Goal: Navigation & Orientation: Find specific page/section

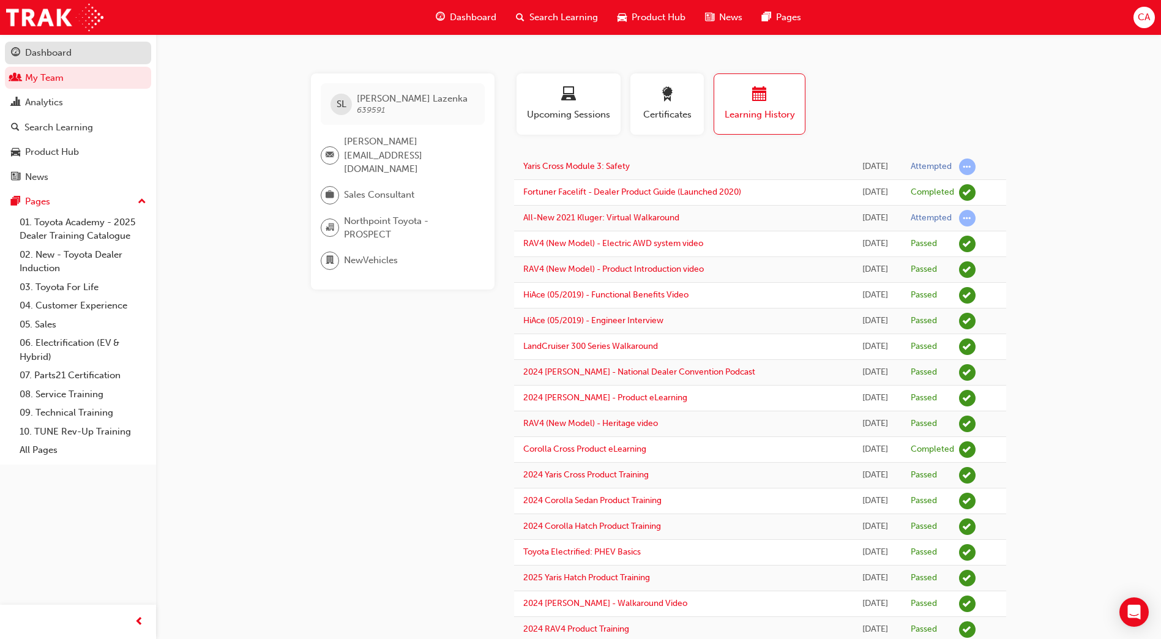
click at [50, 54] on div "Dashboard" at bounding box center [48, 53] width 47 height 14
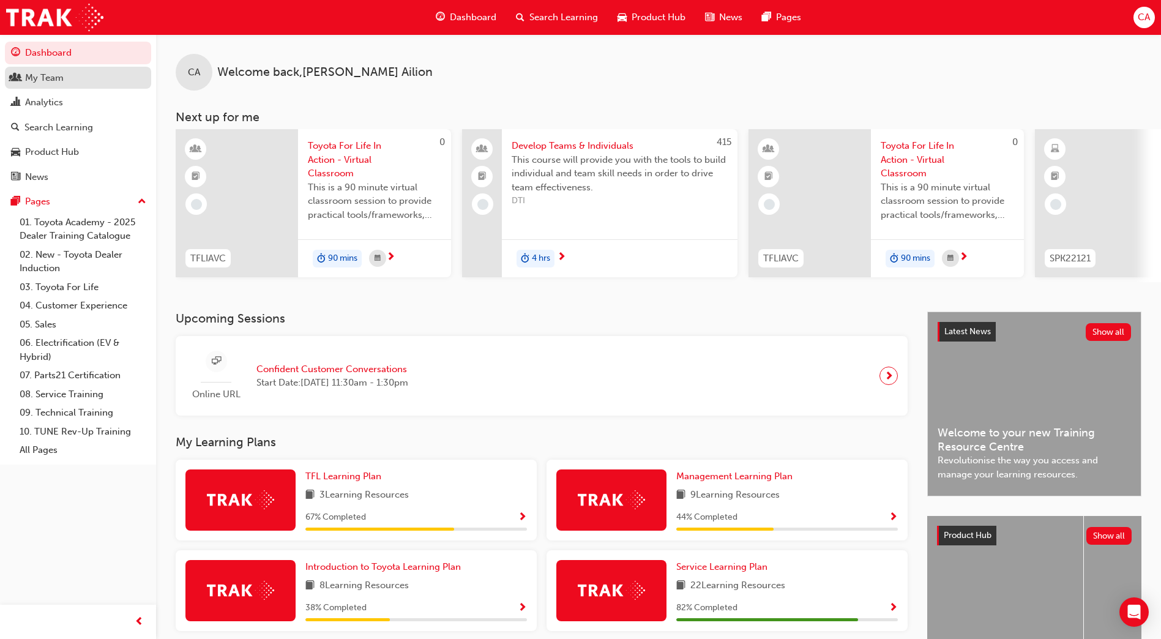
click at [81, 77] on div "My Team" at bounding box center [78, 77] width 134 height 15
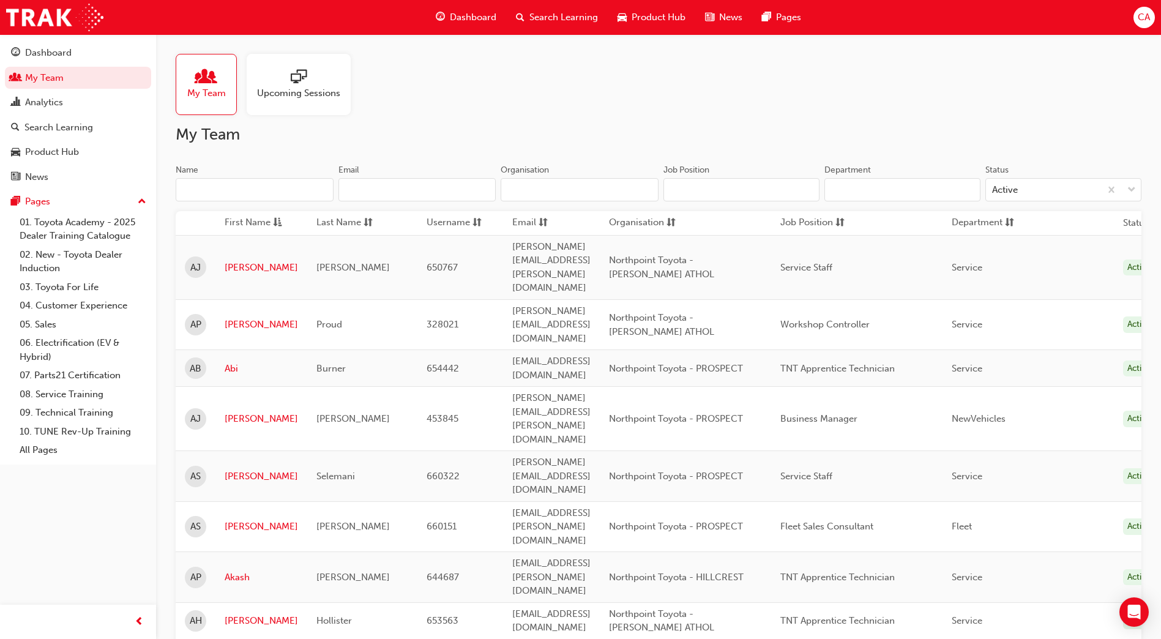
click at [233, 191] on input "Name" at bounding box center [255, 189] width 158 height 23
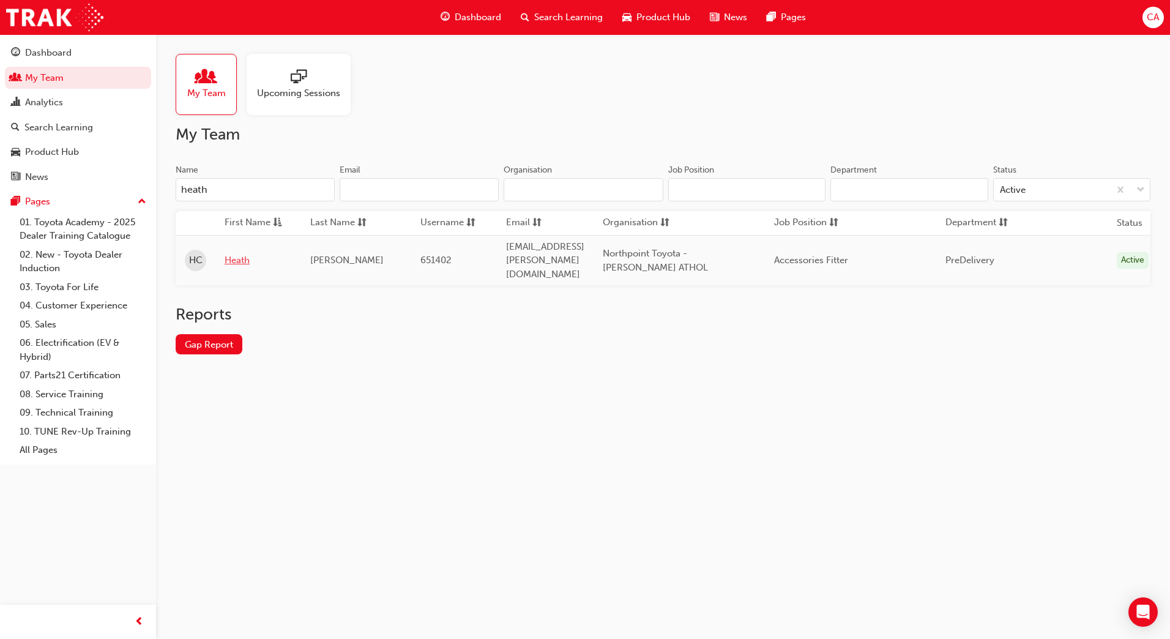
type input "heath"
click at [230, 253] on link "Heath" at bounding box center [258, 260] width 67 height 14
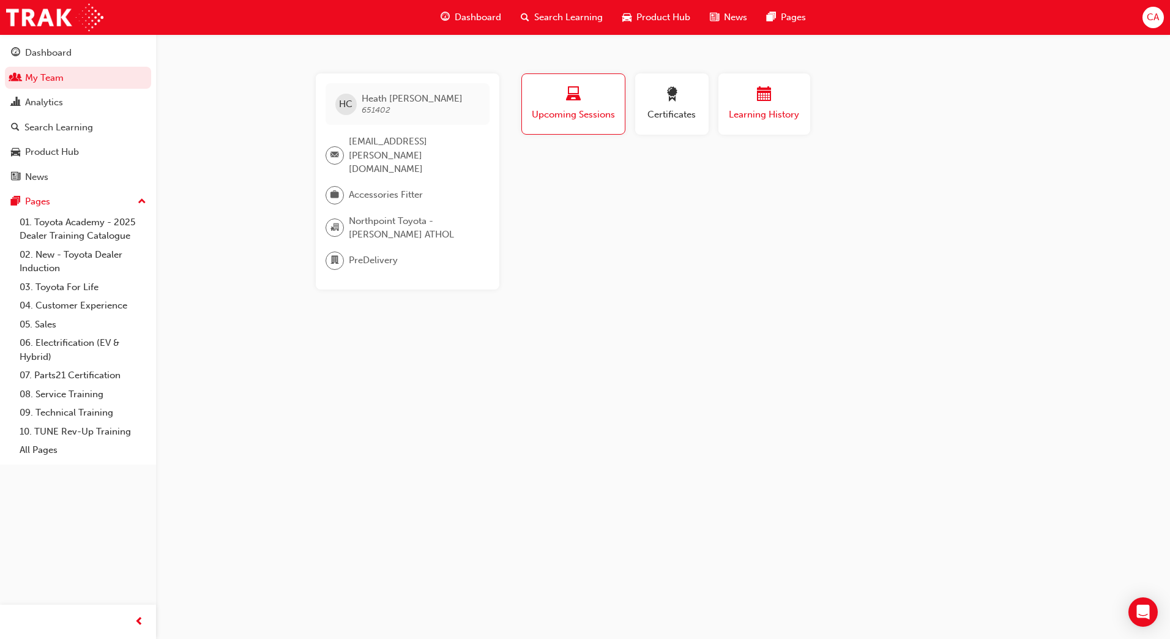
click at [735, 100] on div "button" at bounding box center [764, 96] width 73 height 19
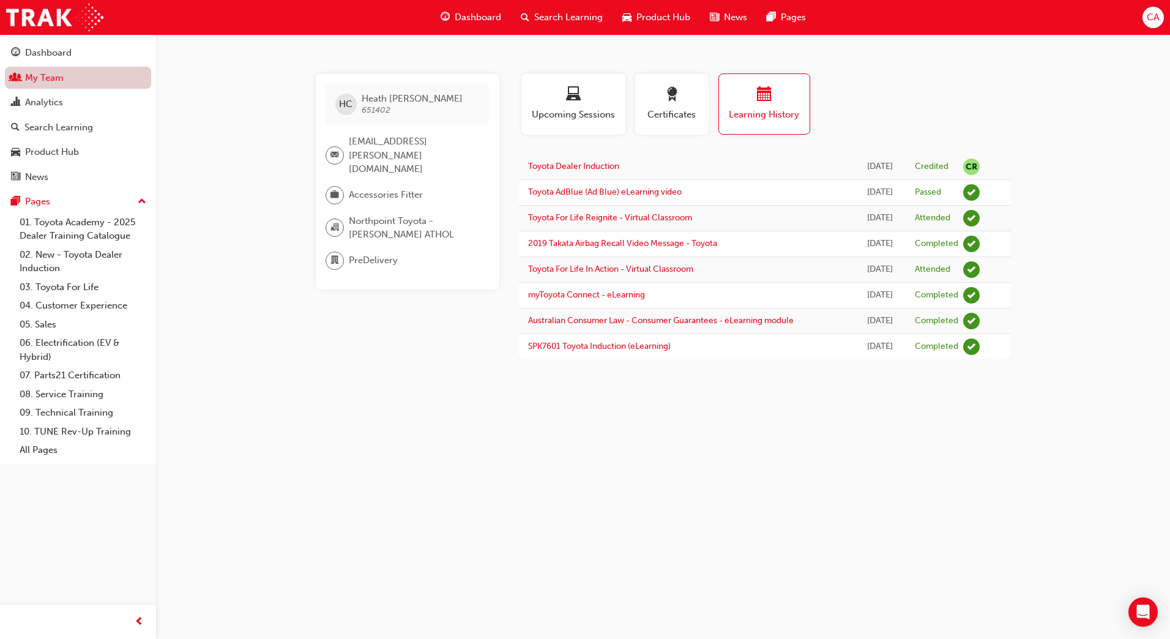
click at [33, 74] on link "My Team" at bounding box center [78, 78] width 146 height 23
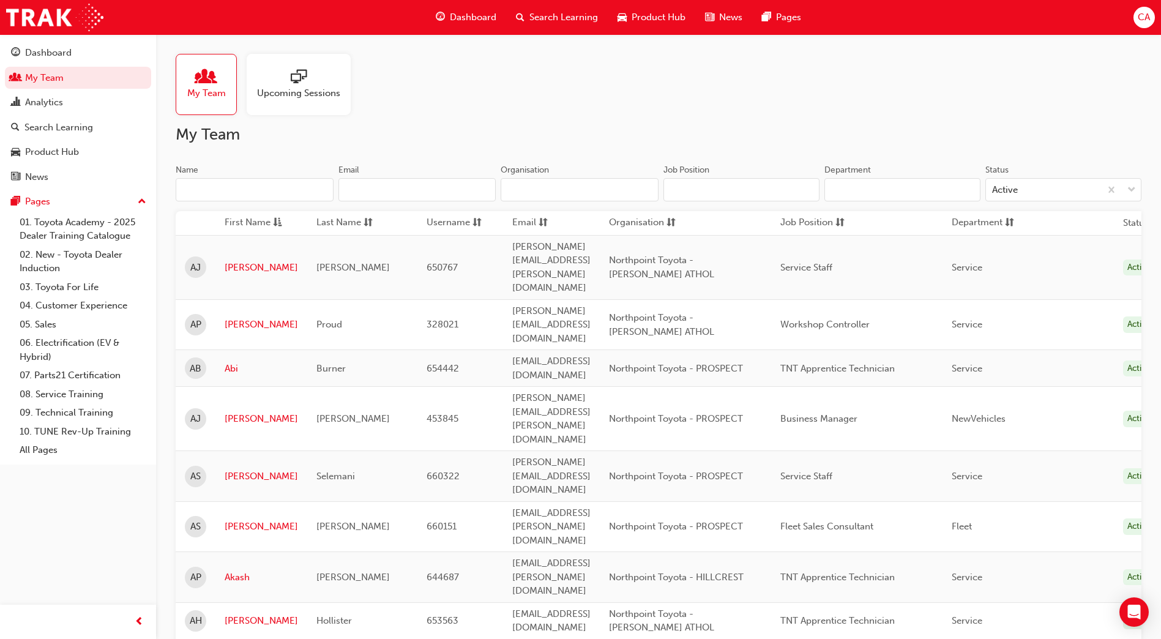
click at [210, 193] on input "Name" at bounding box center [255, 189] width 158 height 23
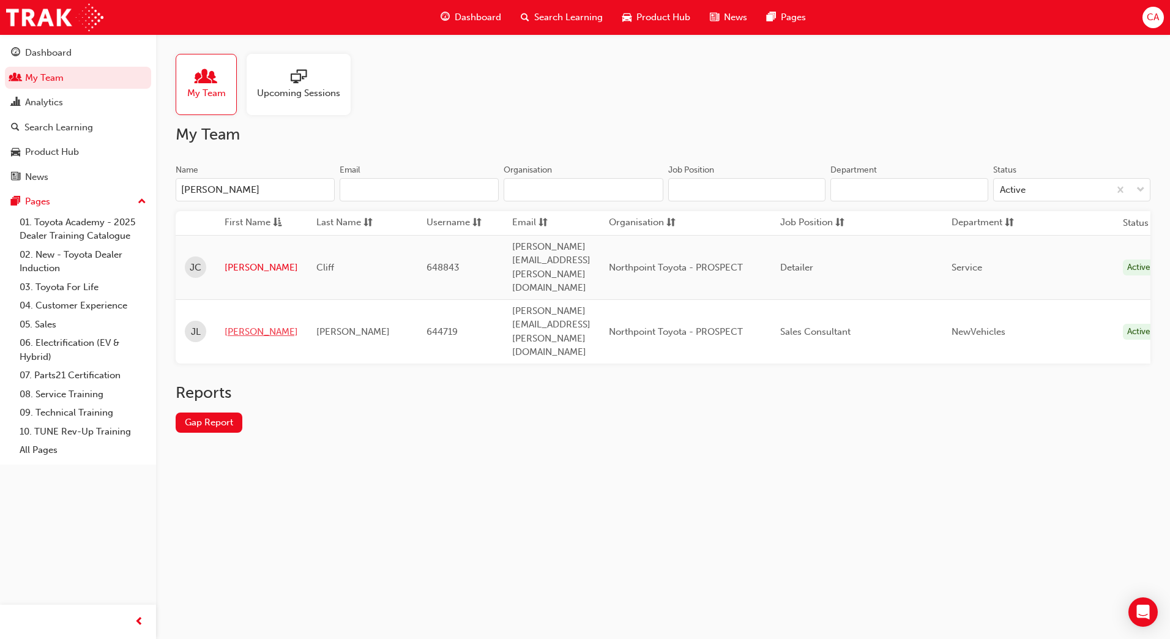
type input "[PERSON_NAME]"
click at [234, 325] on link "[PERSON_NAME]" at bounding box center [261, 332] width 73 height 14
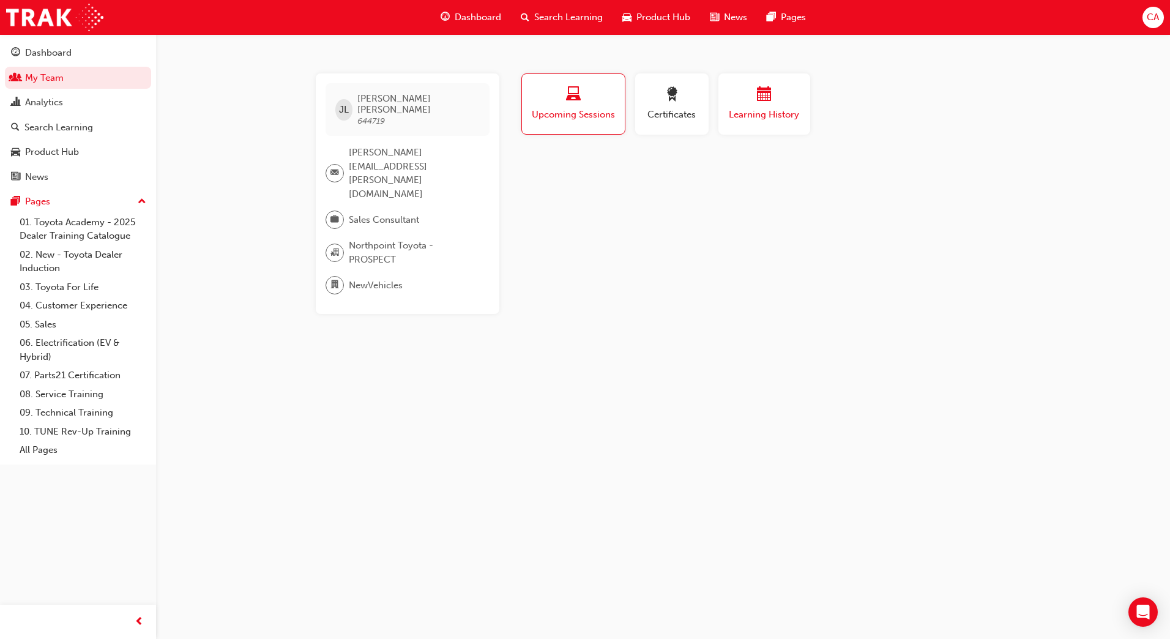
click at [750, 102] on div "button" at bounding box center [764, 96] width 73 height 19
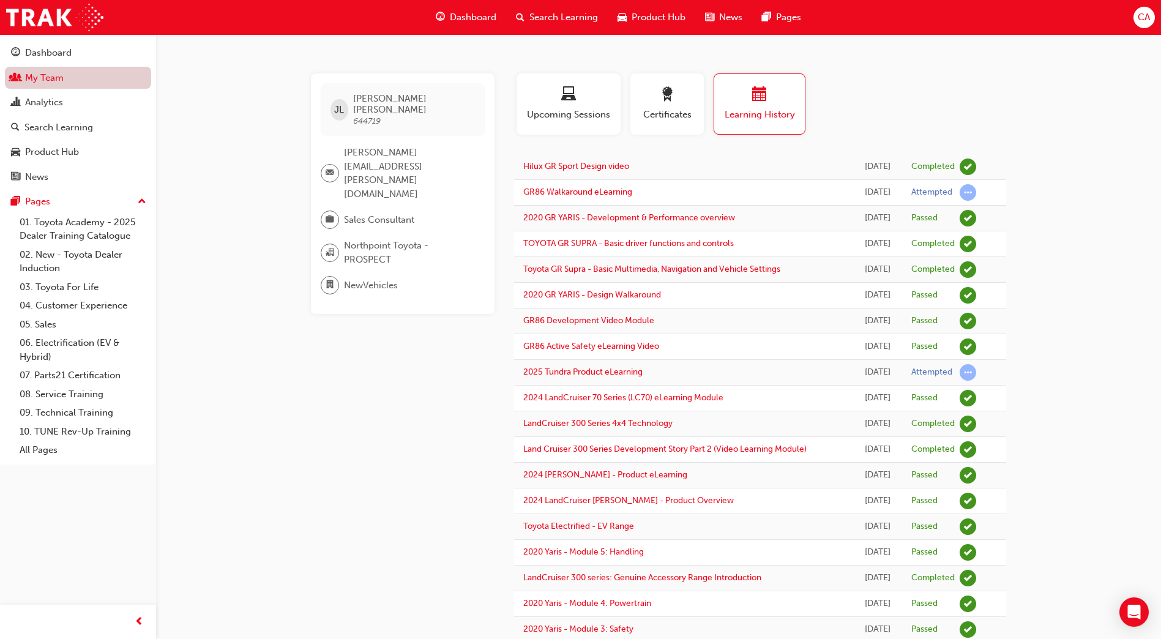
click at [81, 82] on link "My Team" at bounding box center [78, 78] width 146 height 23
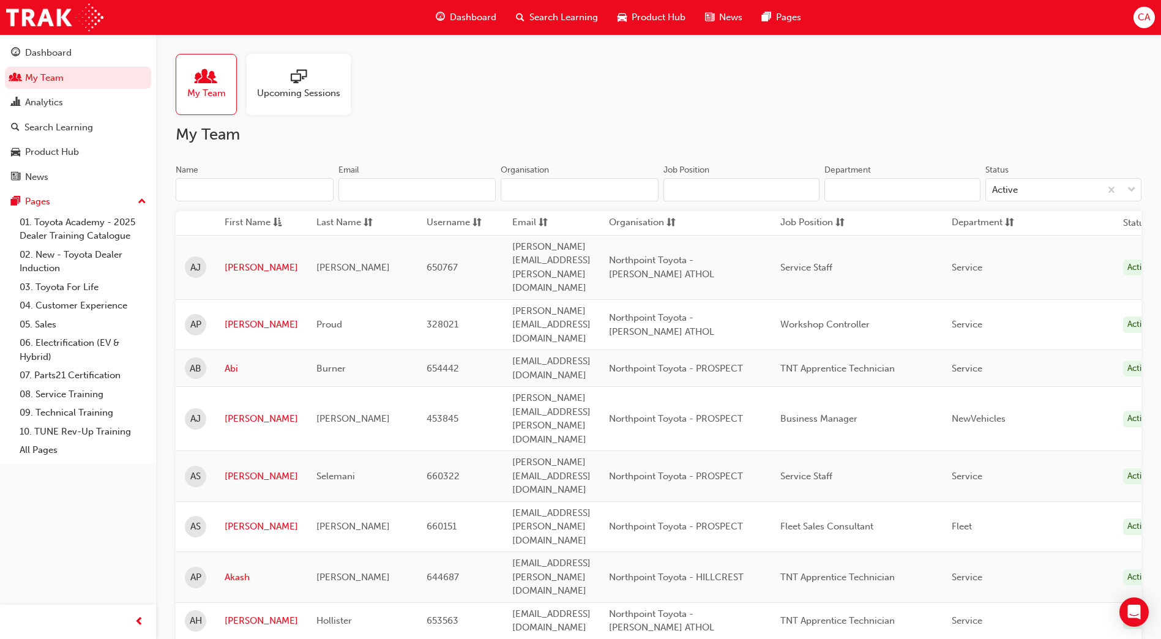
click at [233, 187] on input "Name" at bounding box center [255, 189] width 158 height 23
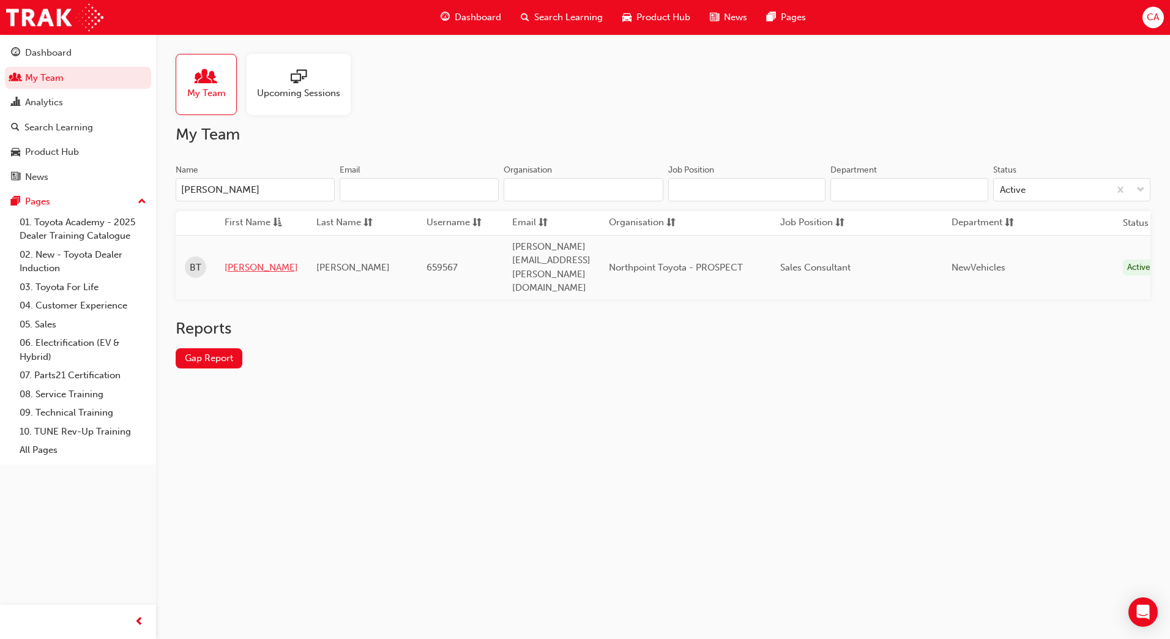
type input "[PERSON_NAME]"
click at [241, 261] on link "[PERSON_NAME]" at bounding box center [261, 268] width 73 height 14
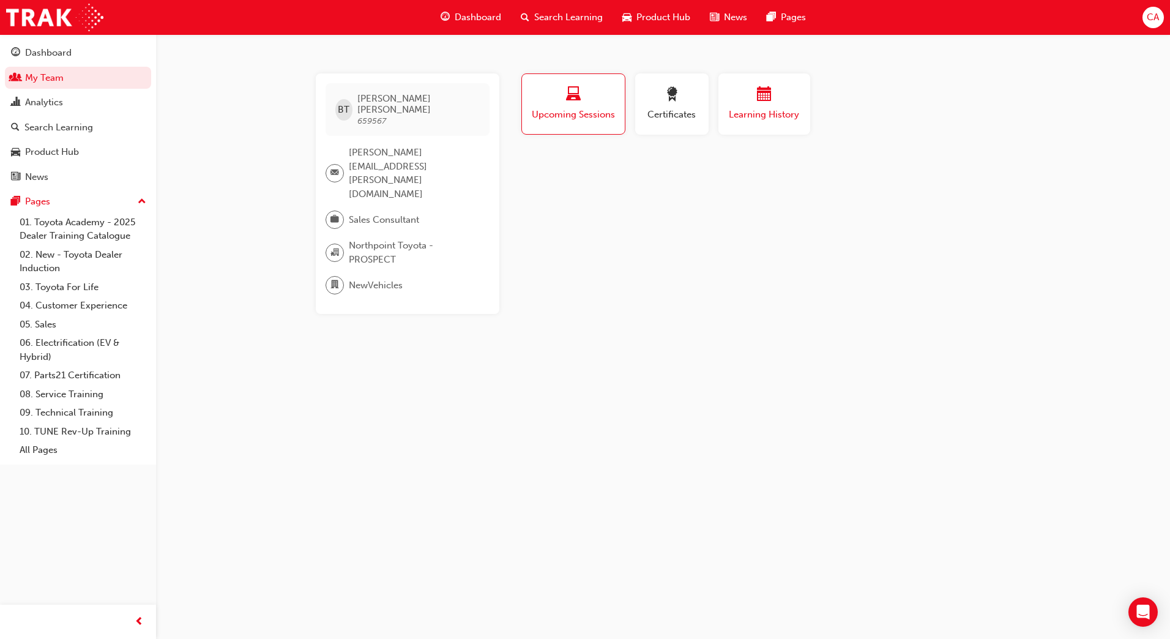
click at [752, 108] on span "Learning History" at bounding box center [764, 115] width 73 height 14
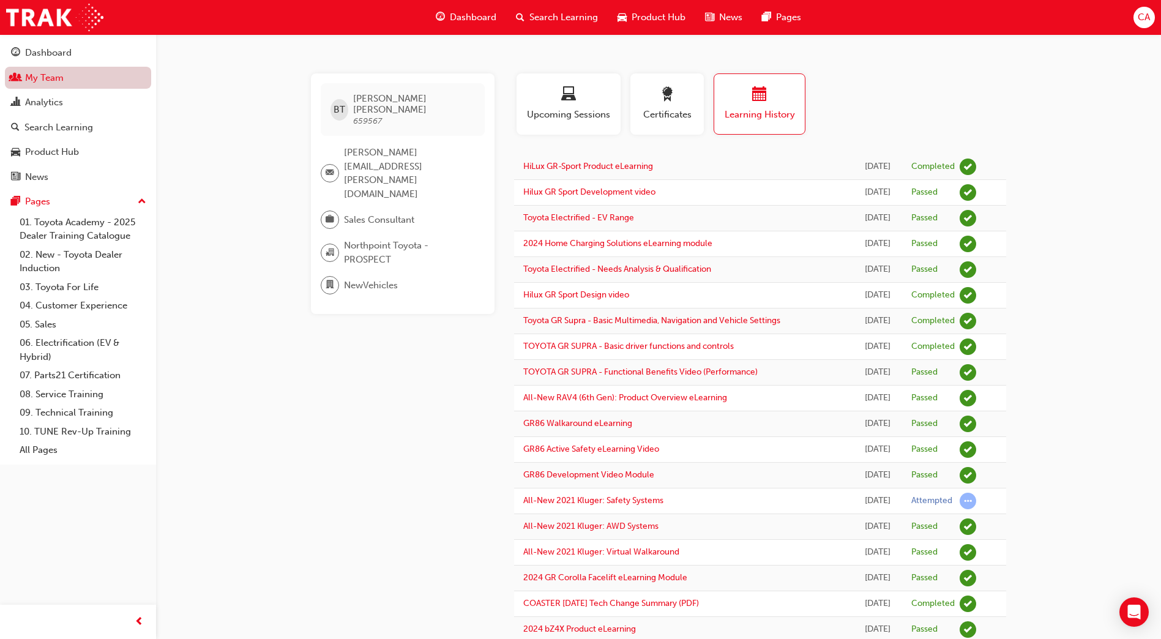
click at [103, 76] on link "My Team" at bounding box center [78, 78] width 146 height 23
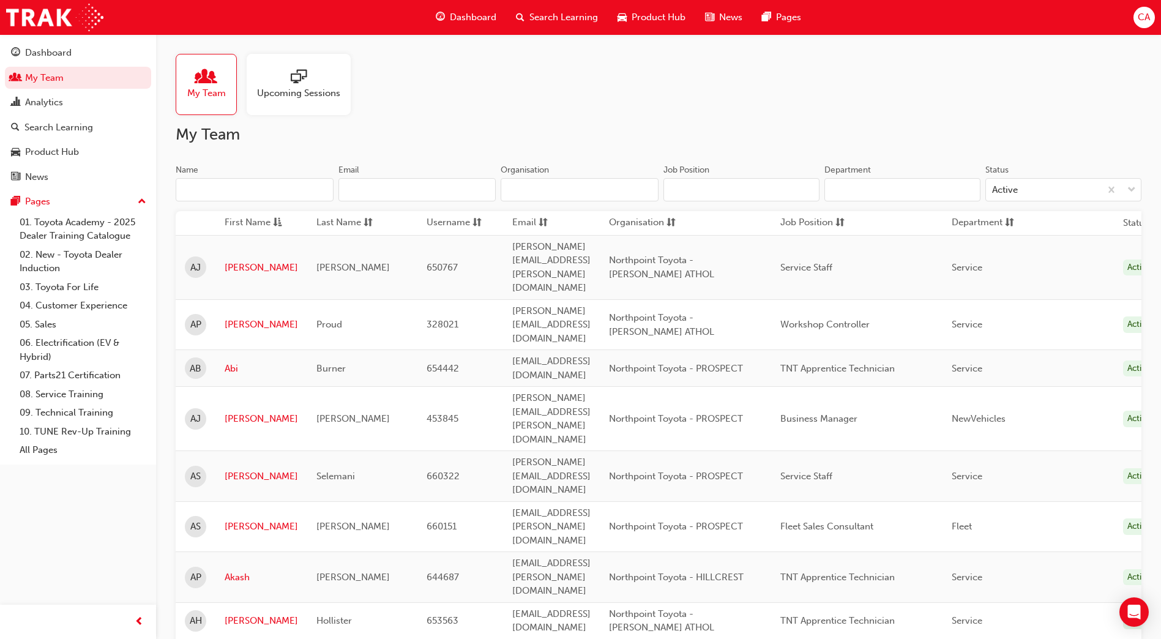
click at [227, 188] on input "Name" at bounding box center [255, 189] width 158 height 23
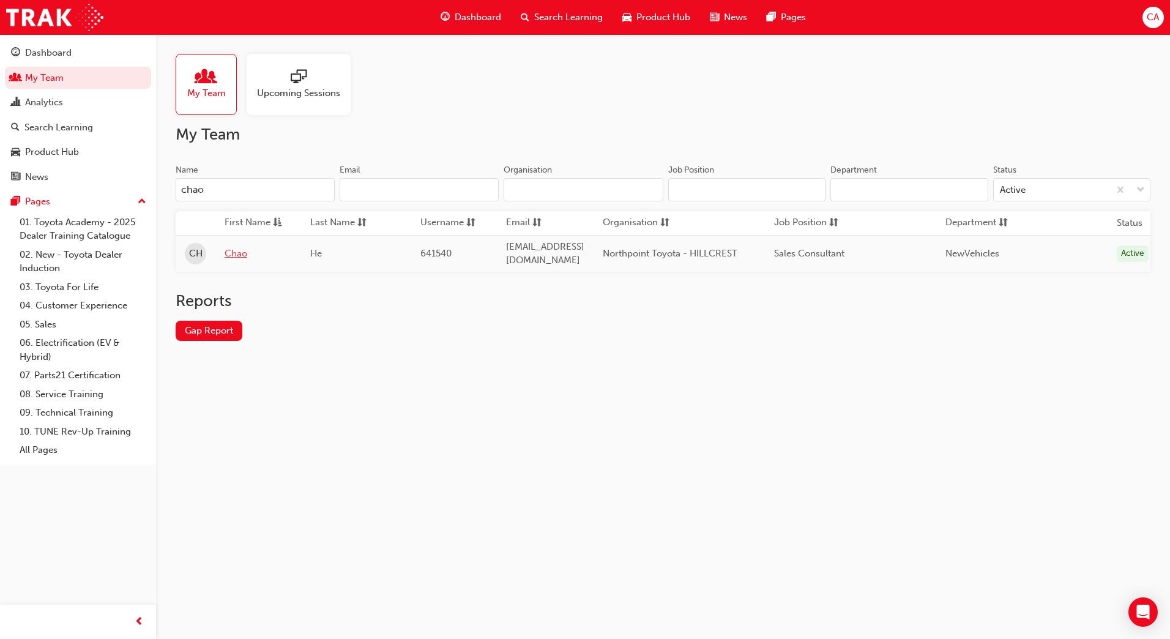
type input "chao"
click at [236, 250] on link "Chao" at bounding box center [258, 254] width 67 height 14
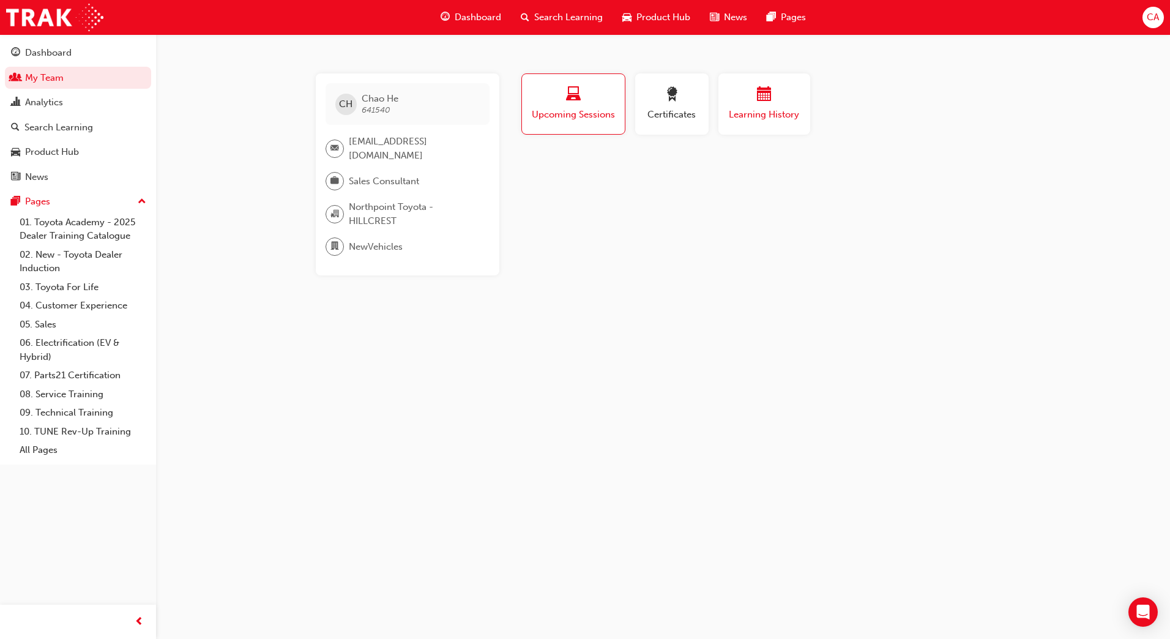
click at [751, 112] on span "Learning History" at bounding box center [764, 115] width 73 height 14
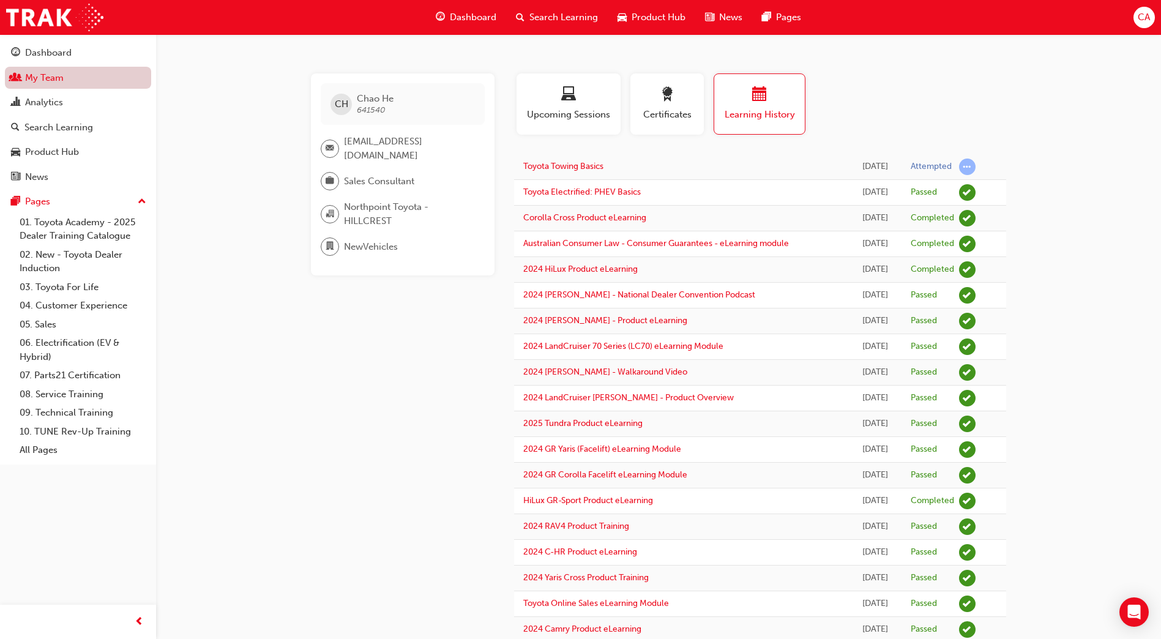
click at [75, 77] on link "My Team" at bounding box center [78, 78] width 146 height 23
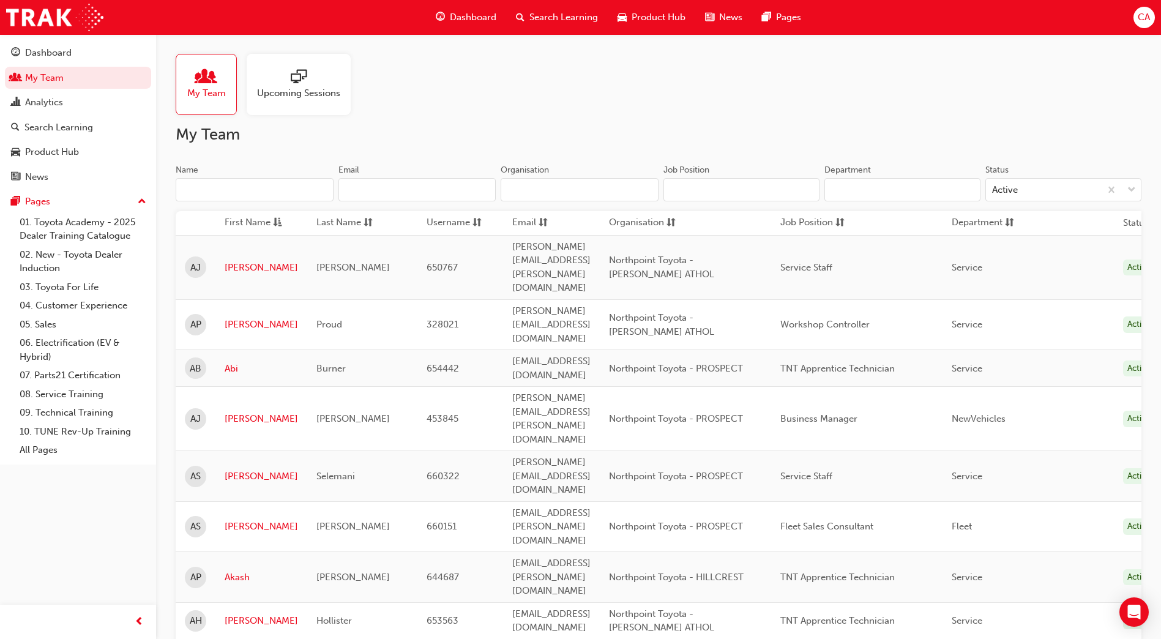
click at [212, 190] on input "Name" at bounding box center [255, 189] width 158 height 23
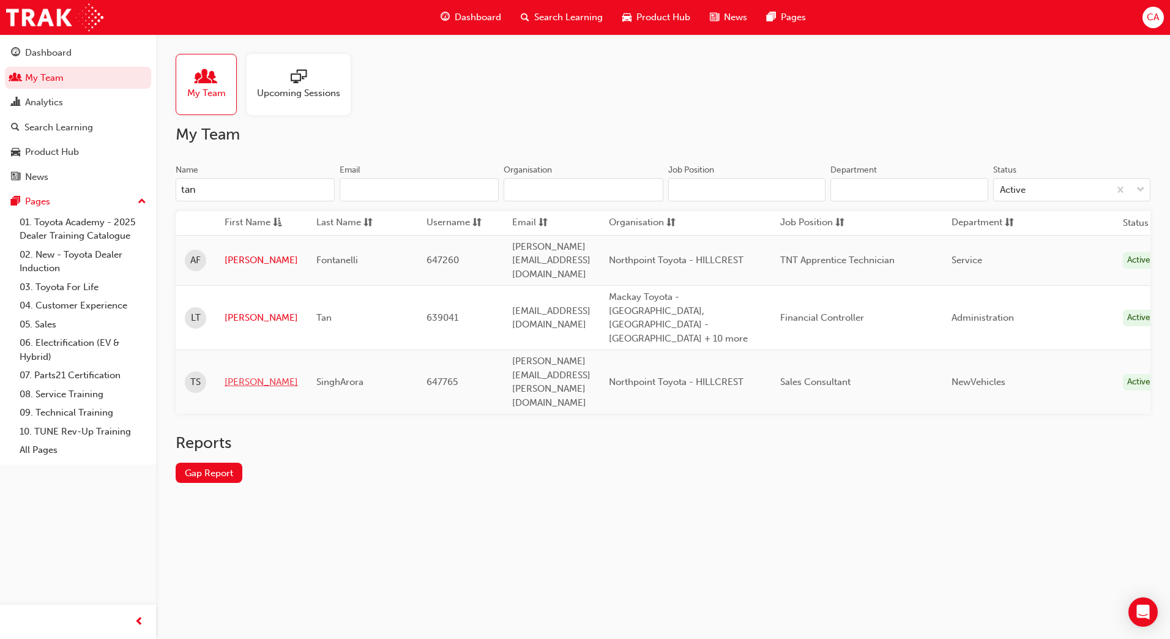
type input "tan"
click at [250, 375] on link "[PERSON_NAME]" at bounding box center [261, 382] width 73 height 14
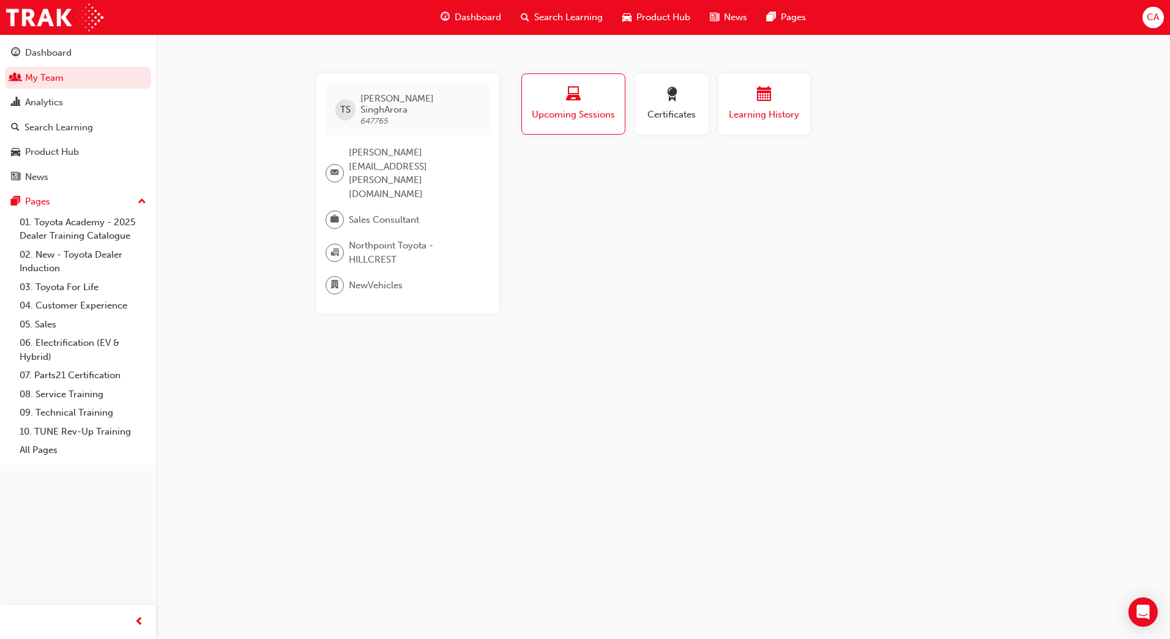
click at [756, 97] on div "button" at bounding box center [764, 96] width 73 height 19
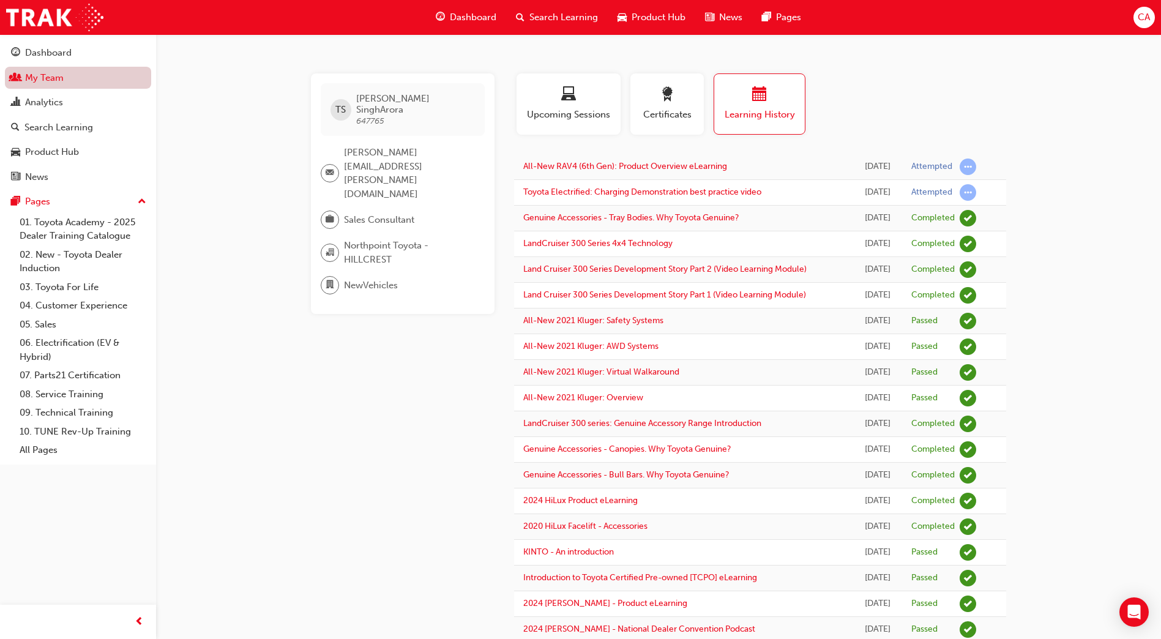
click at [75, 73] on link "My Team" at bounding box center [78, 78] width 146 height 23
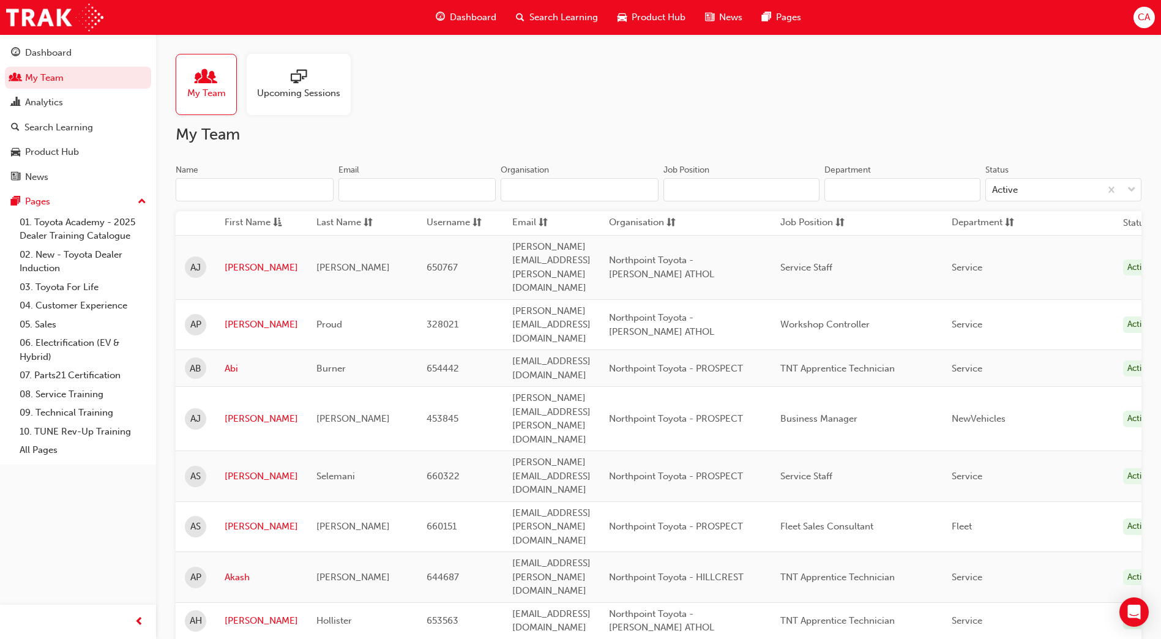
click at [214, 189] on input "Name" at bounding box center [255, 189] width 158 height 23
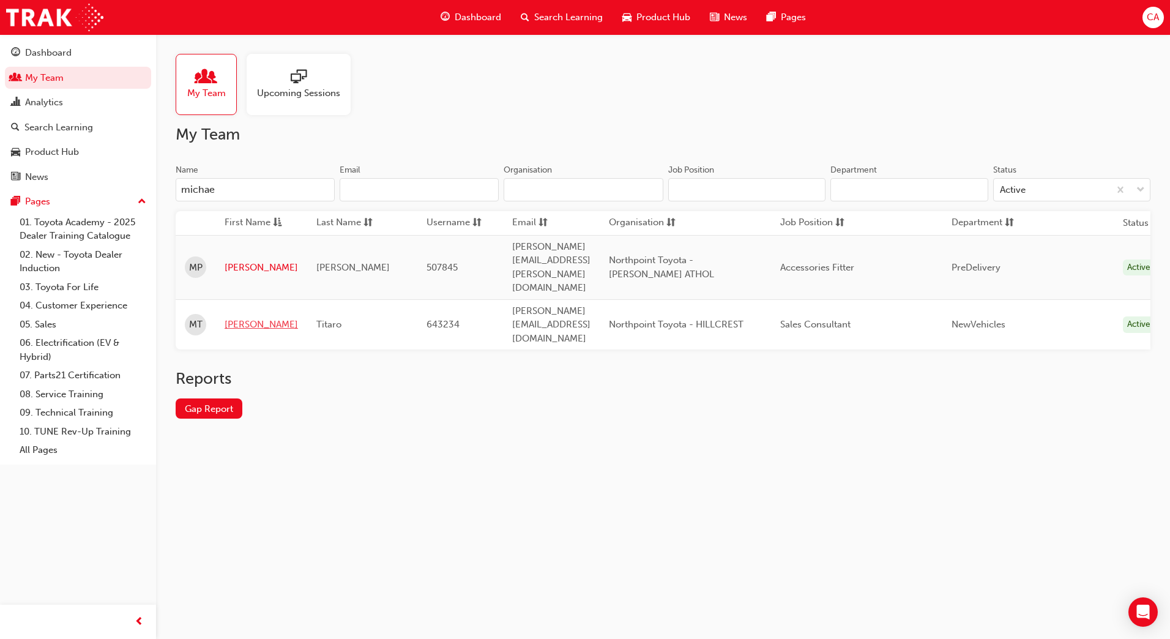
type input "michae"
click at [252, 318] on link "[PERSON_NAME]" at bounding box center [261, 325] width 73 height 14
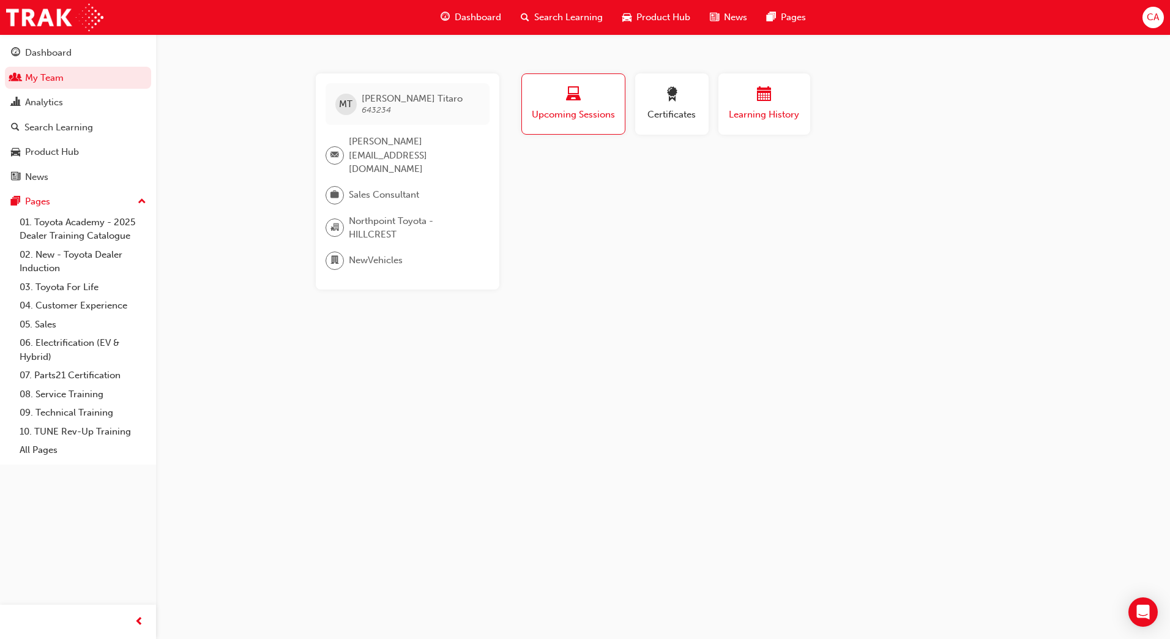
click at [759, 116] on span "Learning History" at bounding box center [764, 115] width 73 height 14
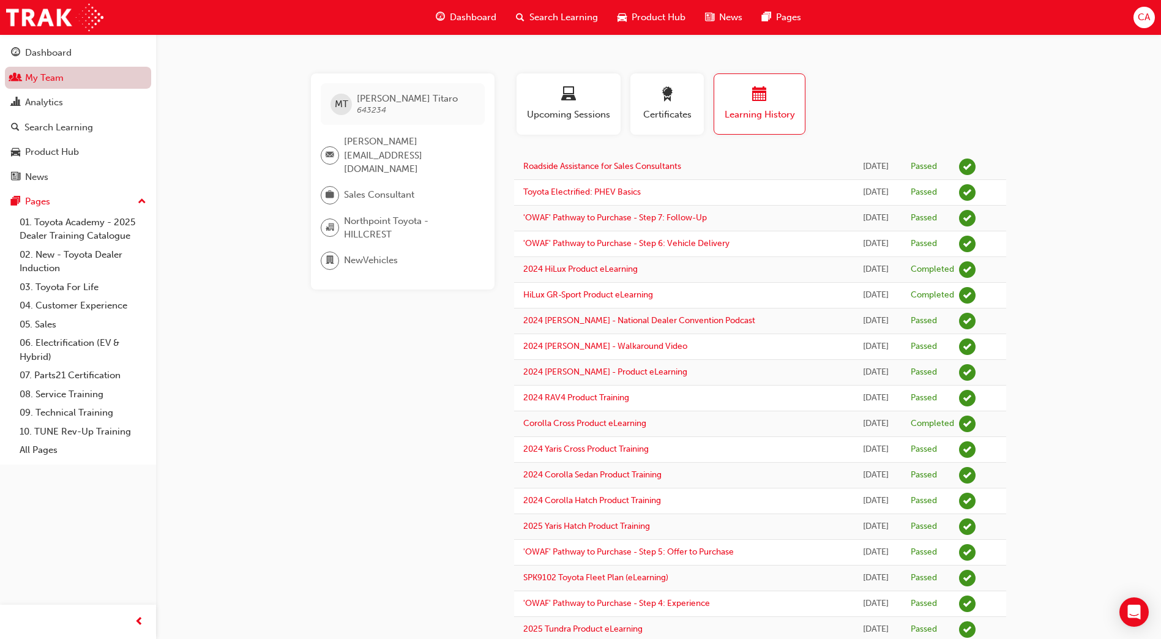
click at [36, 83] on link "My Team" at bounding box center [78, 78] width 146 height 23
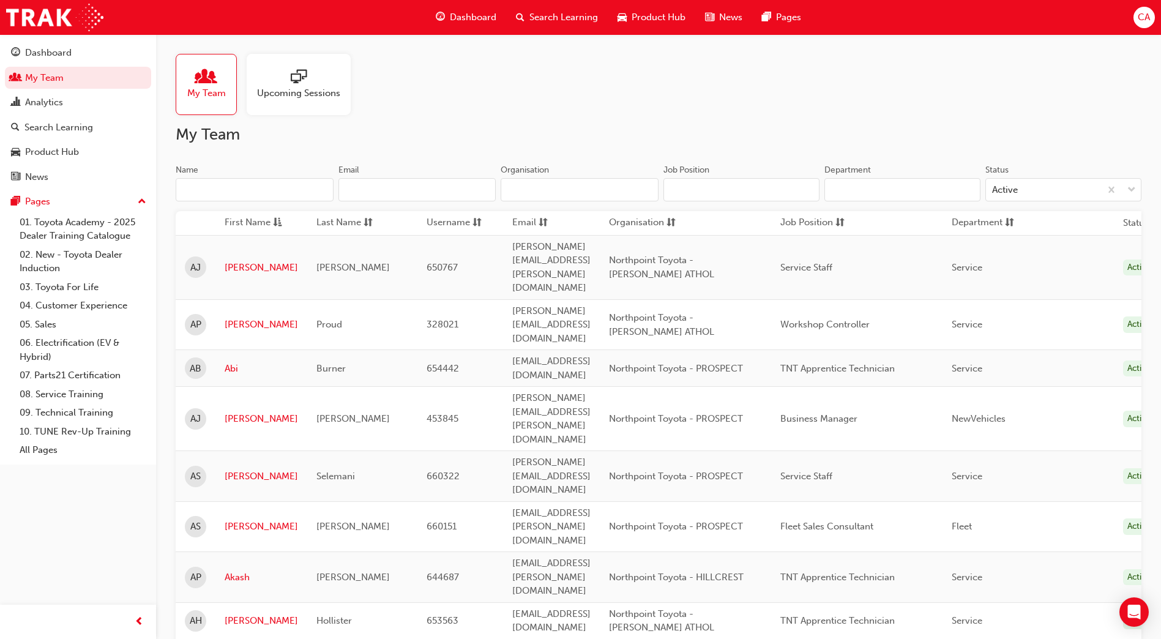
click at [231, 191] on input "Name" at bounding box center [255, 189] width 158 height 23
click at [226, 192] on input "Name" at bounding box center [255, 189] width 158 height 23
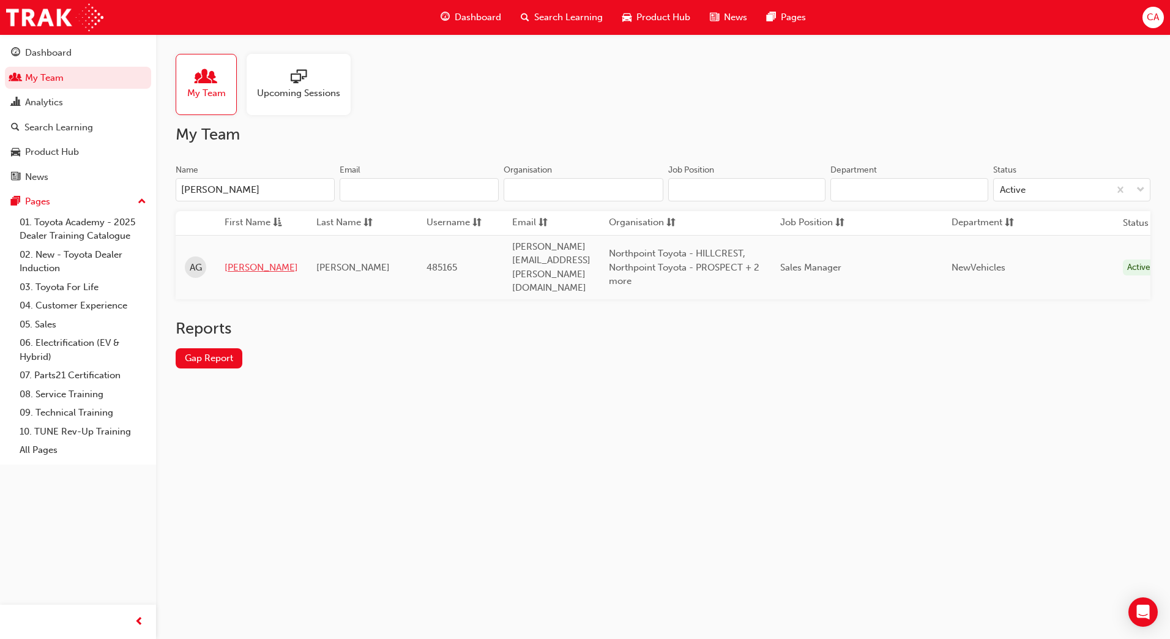
type input "[PERSON_NAME]"
click at [239, 261] on link "[PERSON_NAME]" at bounding box center [261, 268] width 73 height 14
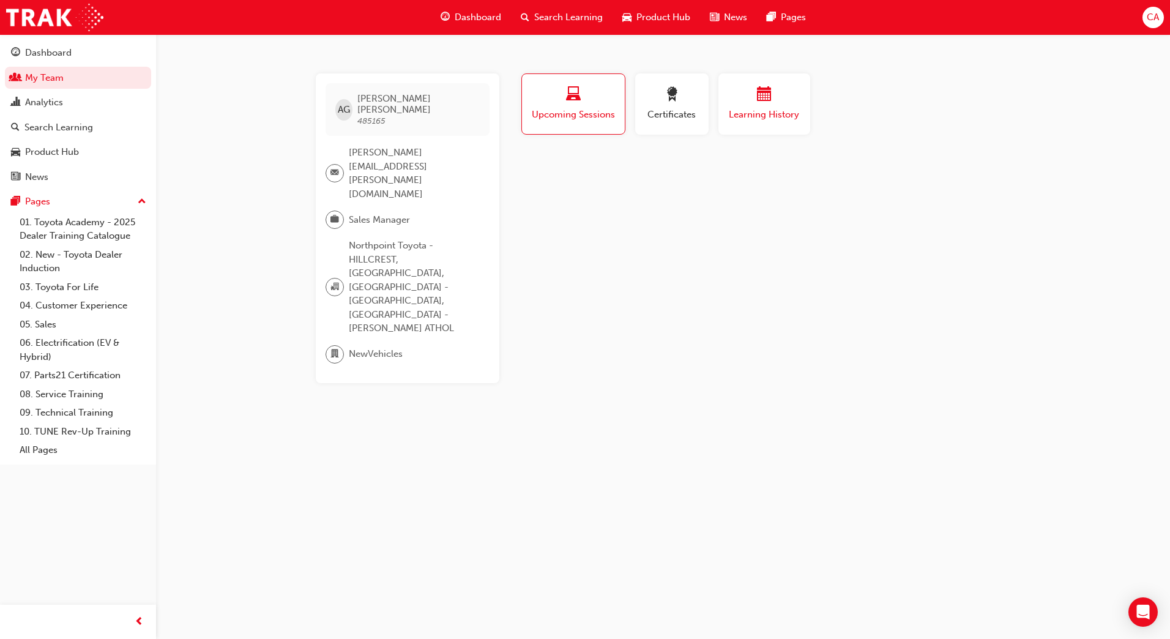
click at [764, 95] on span "calendar-icon" at bounding box center [764, 95] width 15 height 17
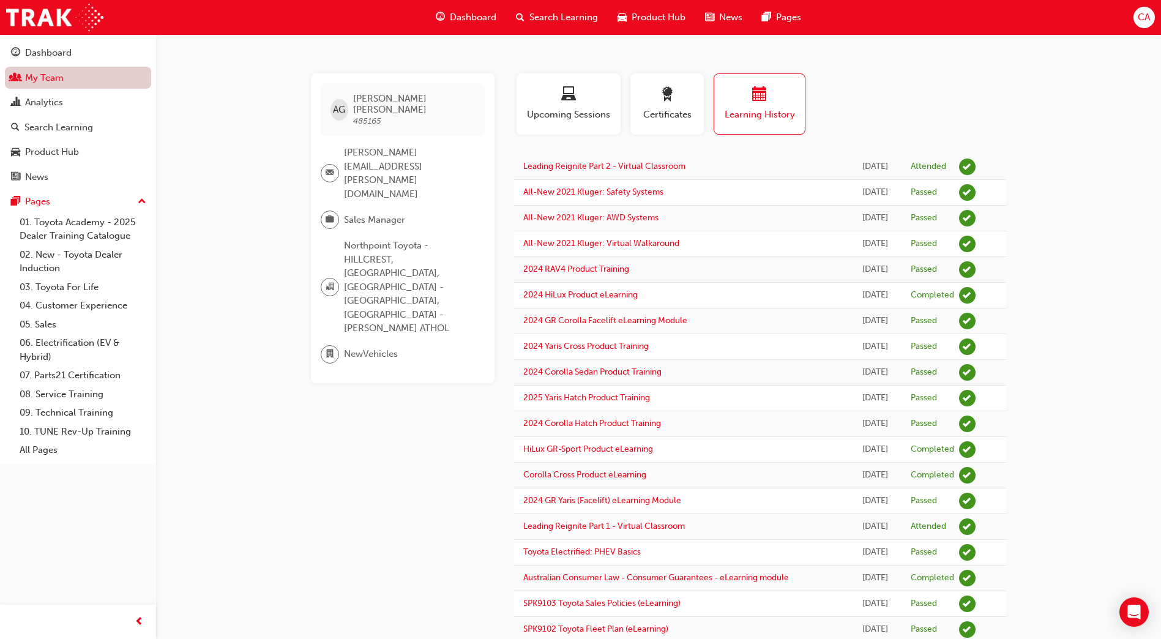
click at [102, 81] on link "My Team" at bounding box center [78, 78] width 146 height 23
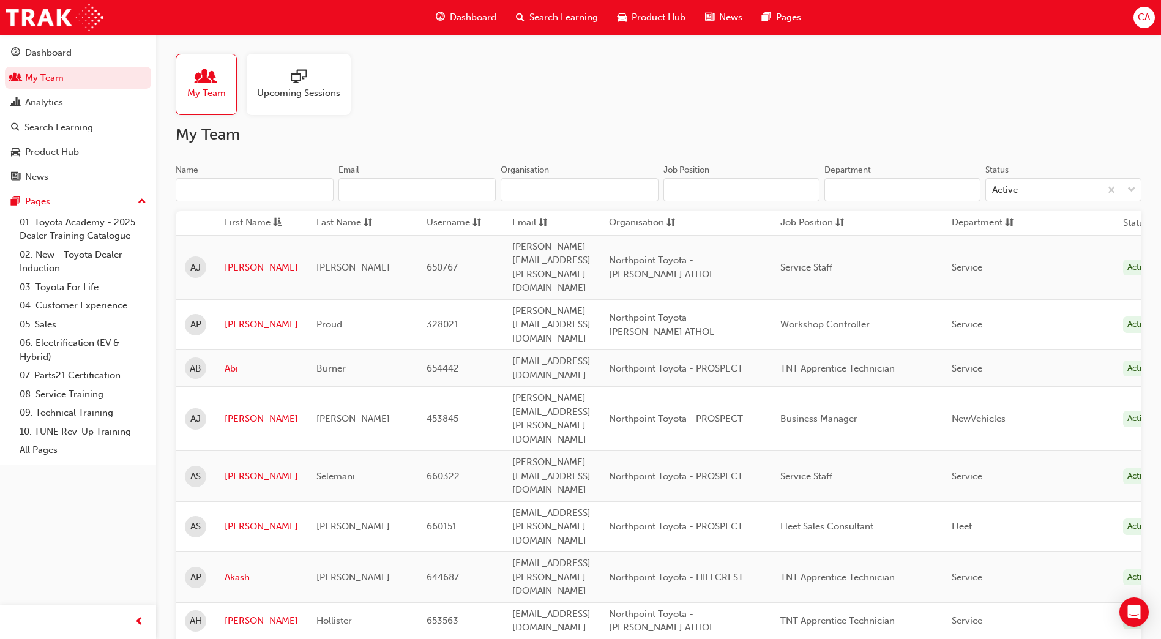
click at [225, 185] on input "Name" at bounding box center [255, 189] width 158 height 23
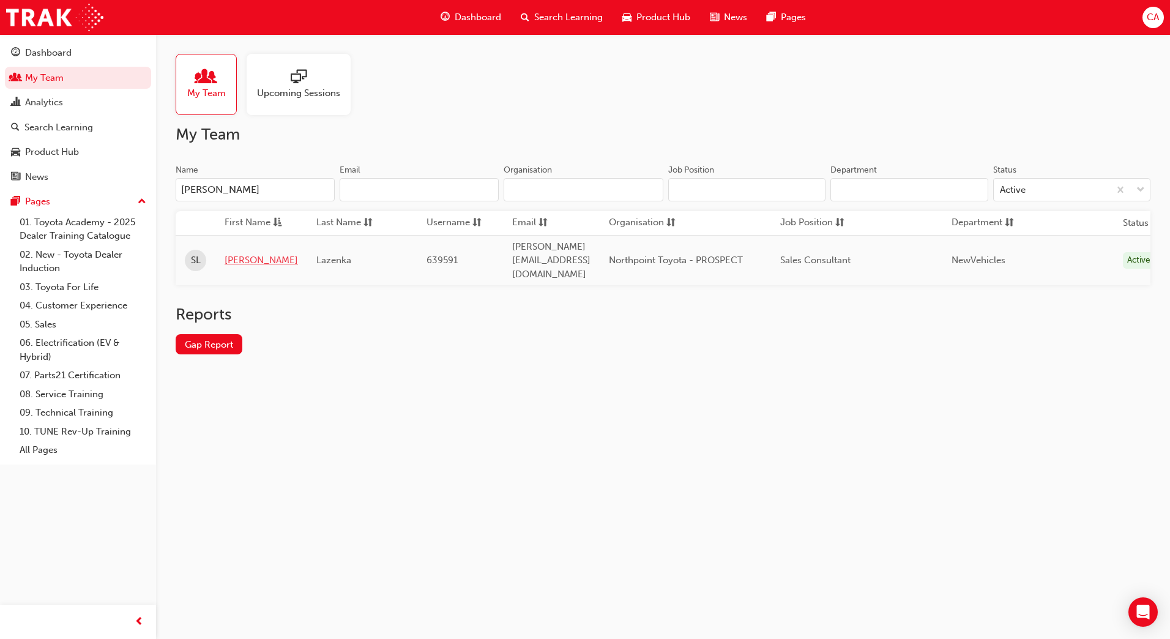
type input "[PERSON_NAME]"
click at [231, 253] on link "[PERSON_NAME]" at bounding box center [261, 260] width 73 height 14
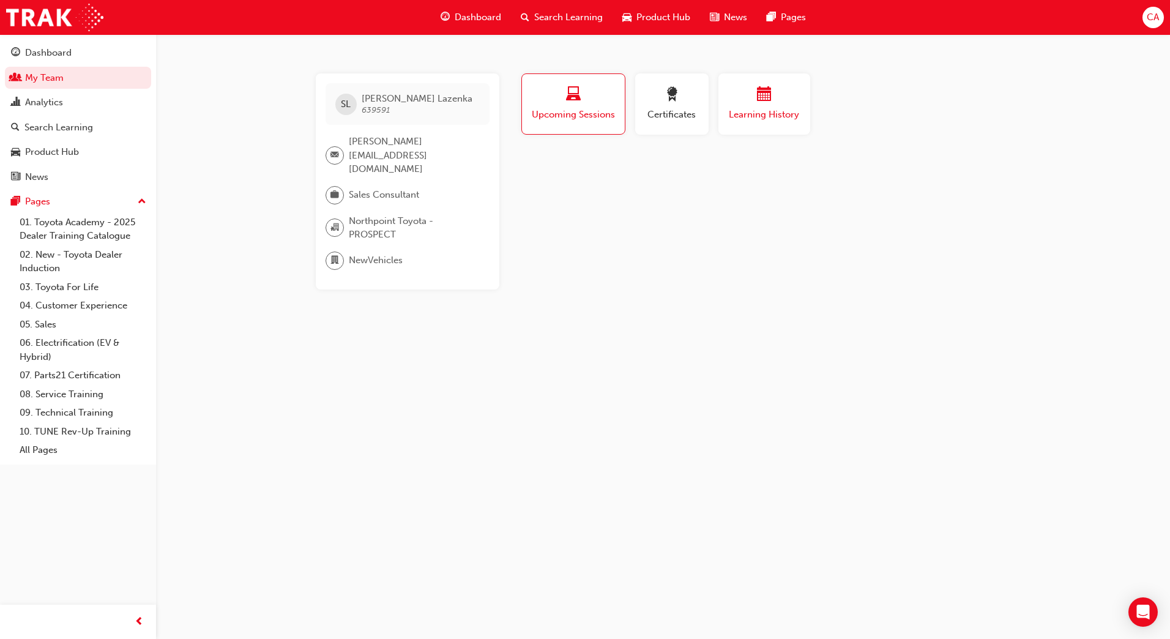
click at [768, 108] on span "Learning History" at bounding box center [764, 115] width 73 height 14
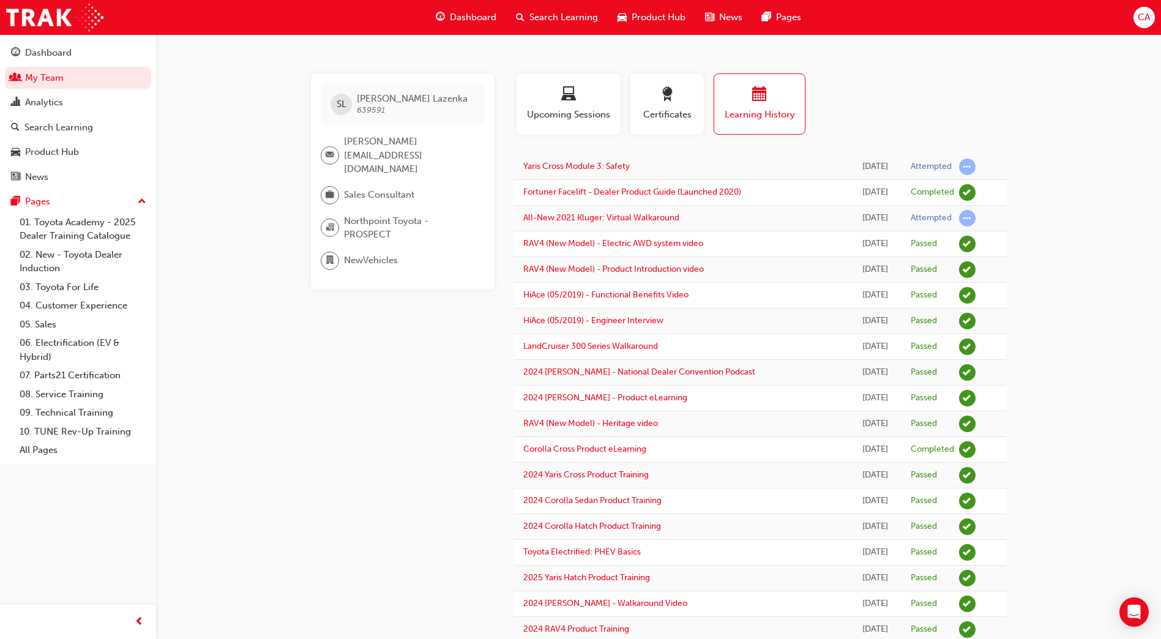
click at [1139, 13] on span "CA" at bounding box center [1144, 17] width 12 height 14
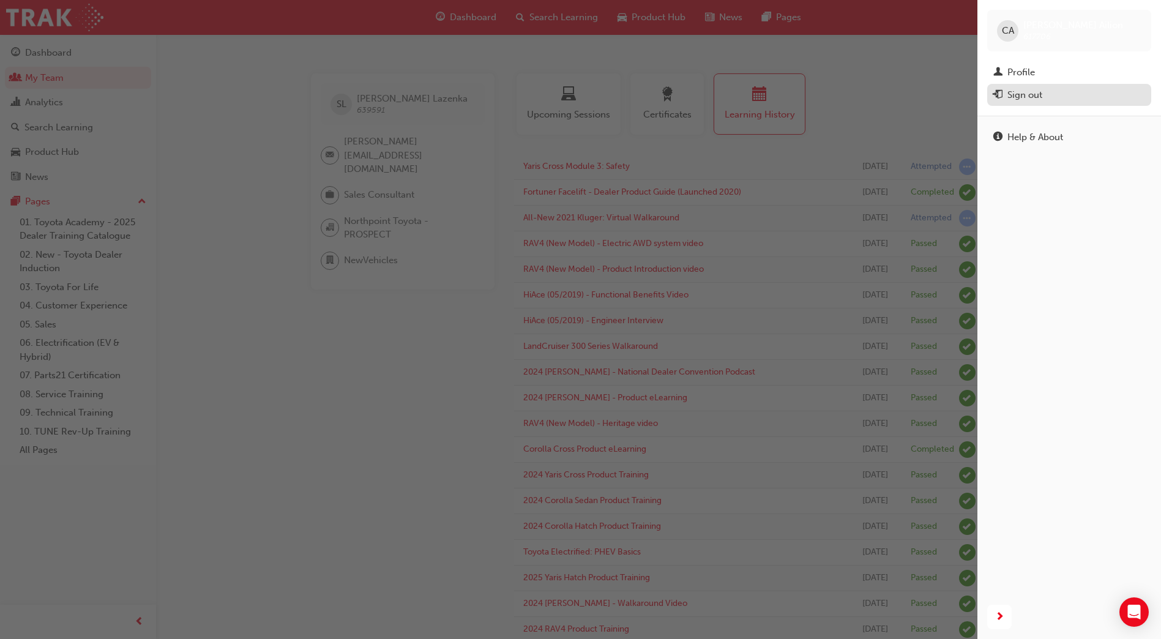
click at [1034, 97] on div "Sign out" at bounding box center [1025, 95] width 35 height 14
